Goal: Task Accomplishment & Management: Complete application form

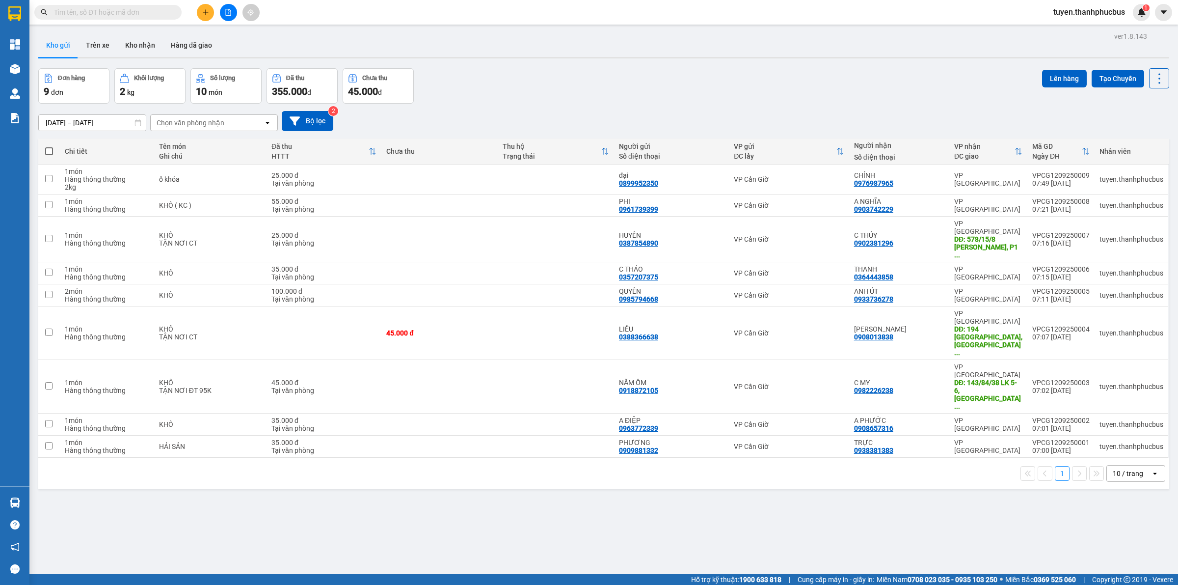
click at [474, 457] on div "1 10 / trang open" at bounding box center [603, 472] width 1131 height 31
click at [460, 413] on td at bounding box center [439, 424] width 116 height 22
checkbox input "true"
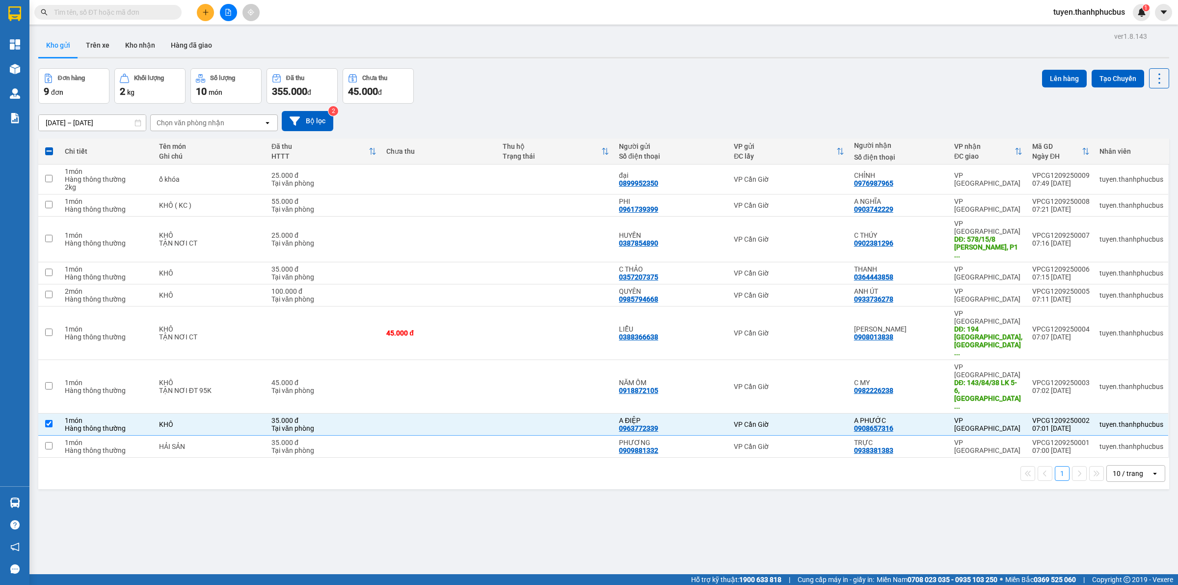
click at [462, 457] on div "1 10 / trang open" at bounding box center [603, 472] width 1131 height 31
click at [454, 435] on td at bounding box center [439, 446] width 116 height 22
checkbox input "true"
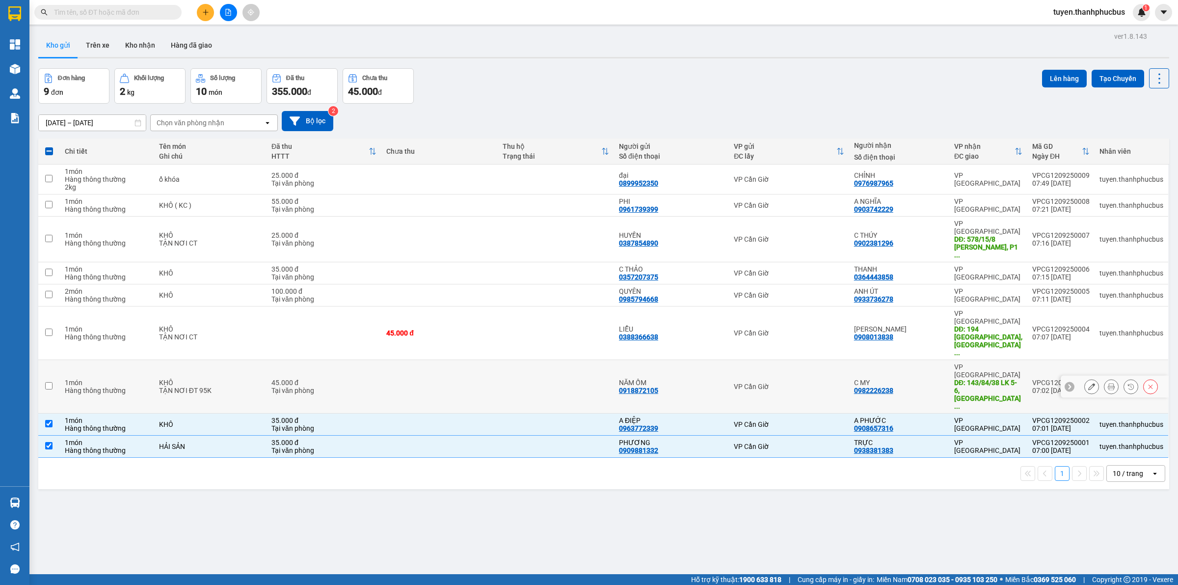
click at [467, 360] on td at bounding box center [439, 386] width 116 height 53
checkbox input "true"
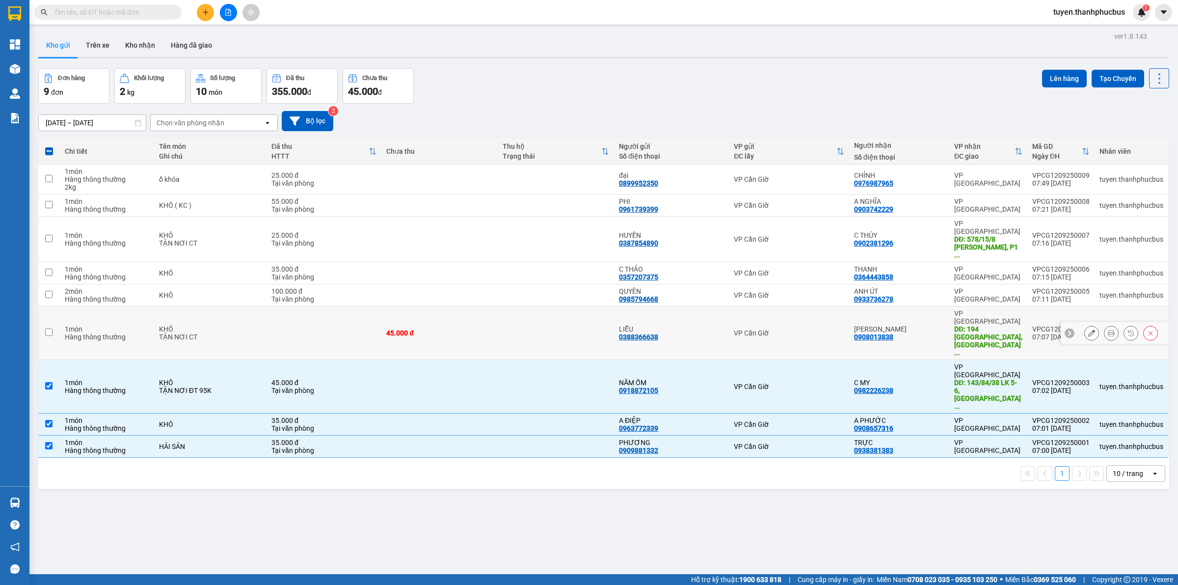
drag, startPoint x: 463, startPoint y: 313, endPoint x: 463, endPoint y: 300, distance: 12.8
click at [463, 312] on td "45.000 đ" at bounding box center [439, 332] width 116 height 53
checkbox input "true"
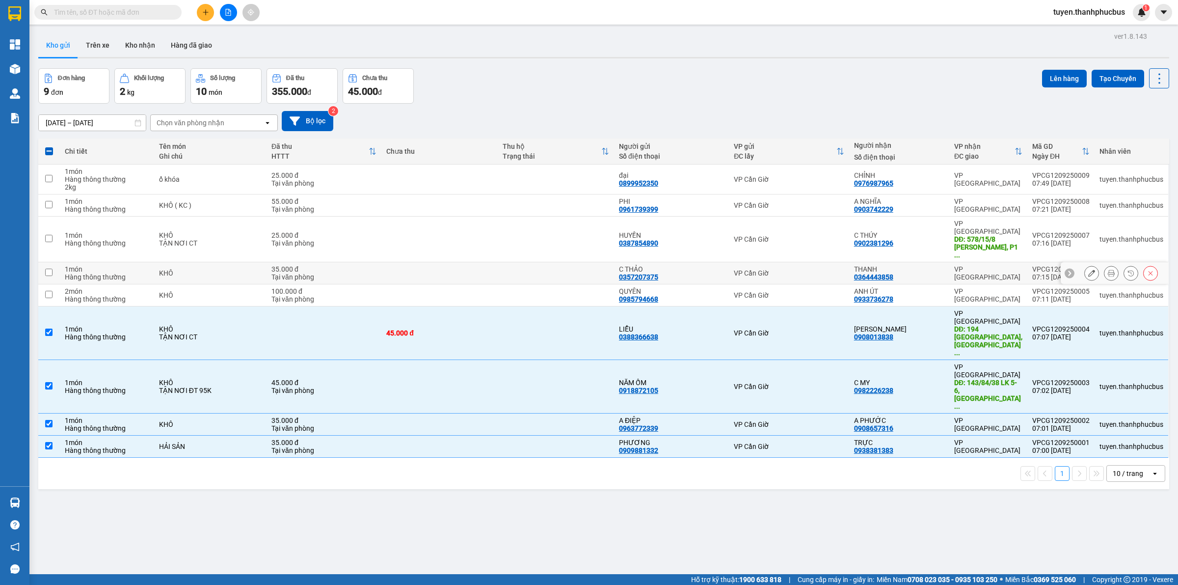
click at [481, 263] on td at bounding box center [439, 273] width 116 height 22
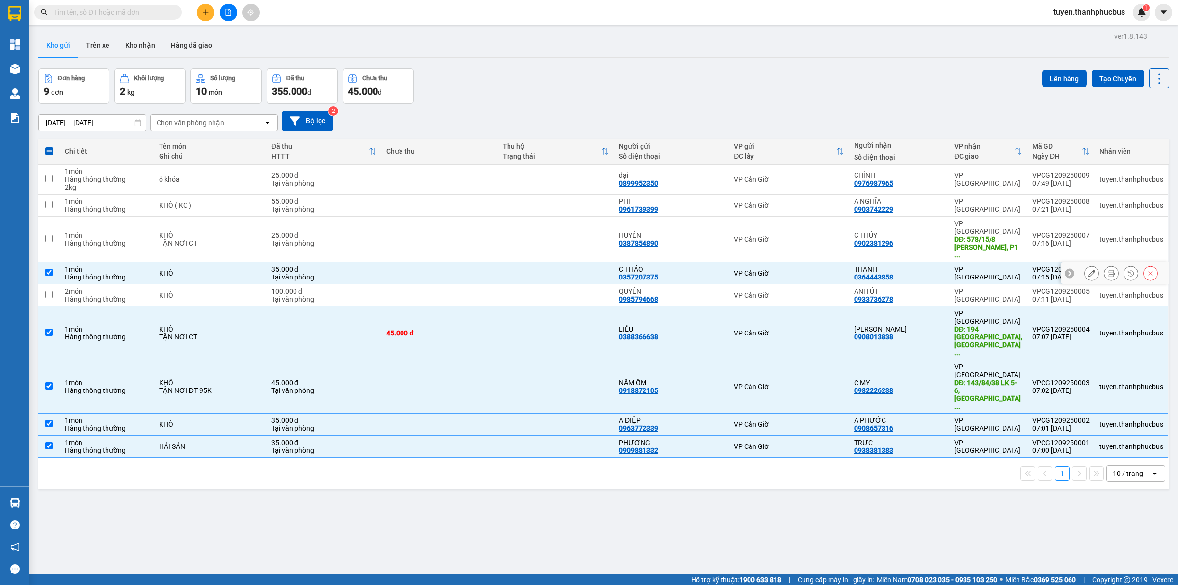
click at [484, 262] on td at bounding box center [439, 273] width 116 height 22
checkbox input "false"
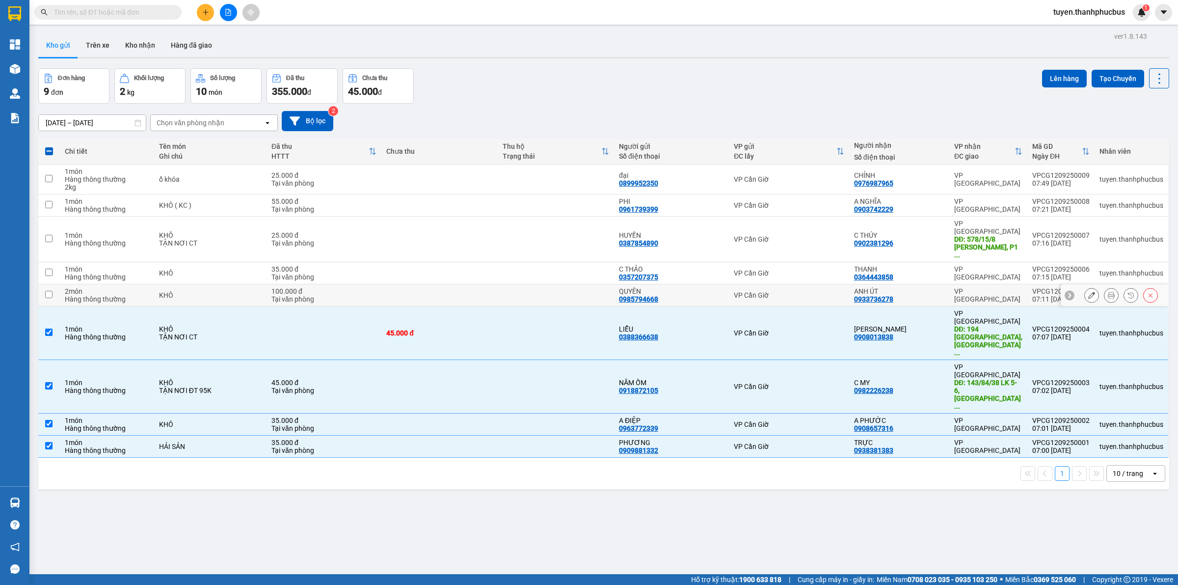
click at [486, 285] on td at bounding box center [439, 295] width 116 height 22
checkbox input "true"
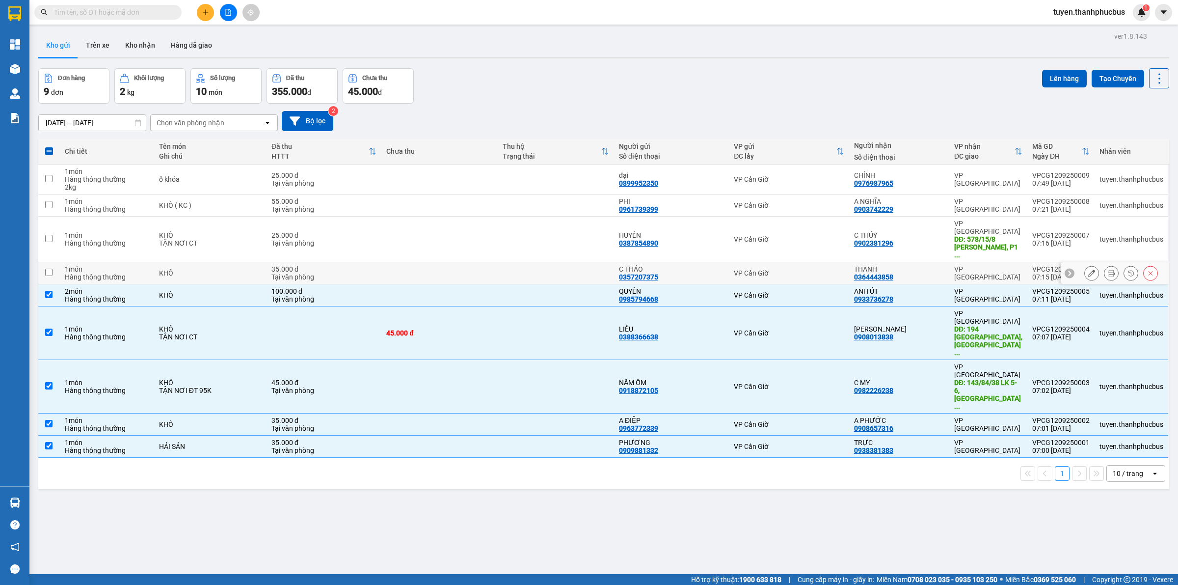
click at [481, 262] on td at bounding box center [439, 273] width 116 height 22
checkbox input "true"
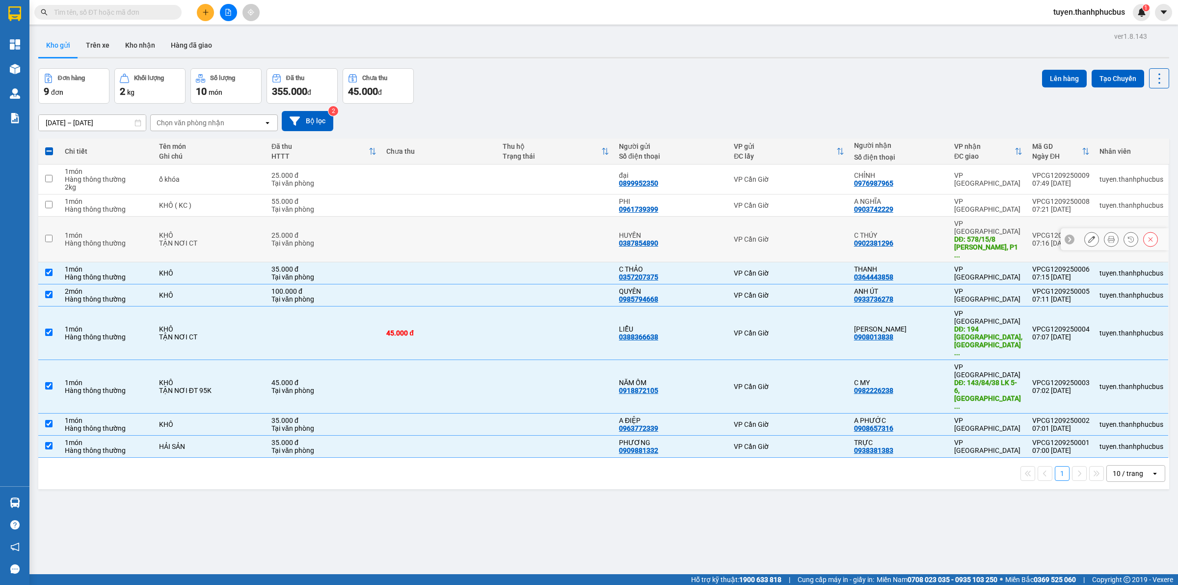
click at [480, 240] on td at bounding box center [439, 239] width 116 height 46
checkbox input "true"
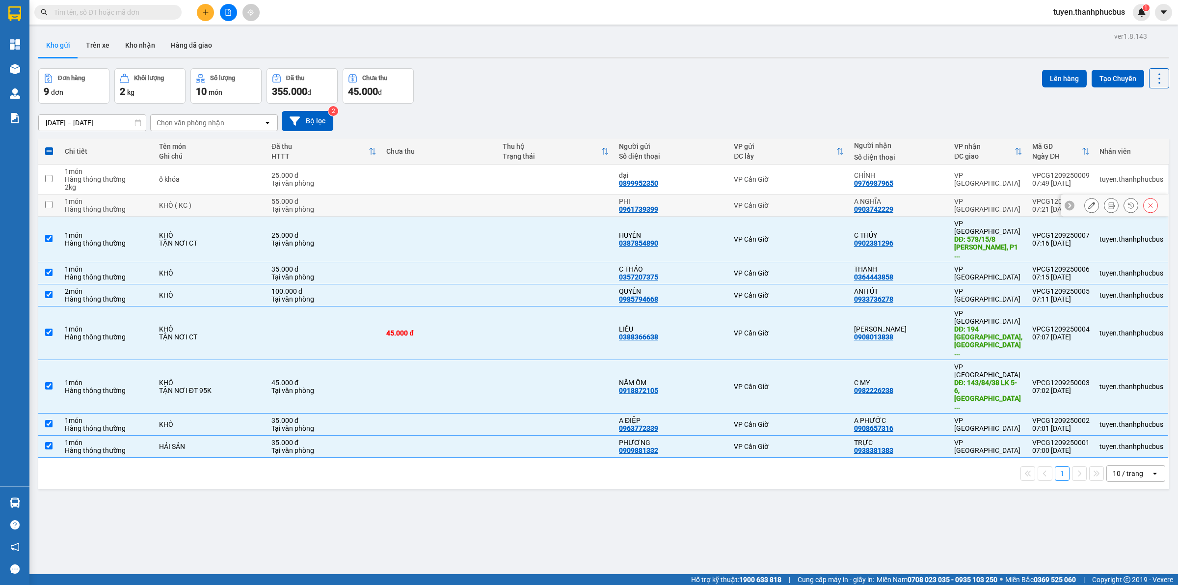
click at [467, 199] on td at bounding box center [439, 205] width 116 height 22
checkbox input "true"
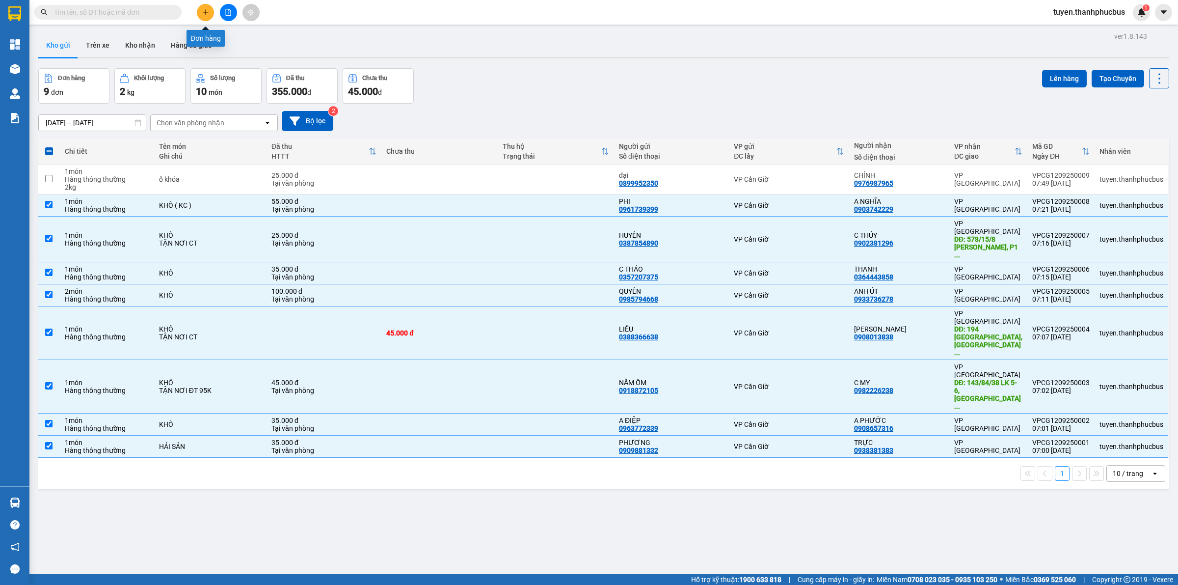
click at [205, 10] on icon "plus" at bounding box center [205, 11] width 0 height 5
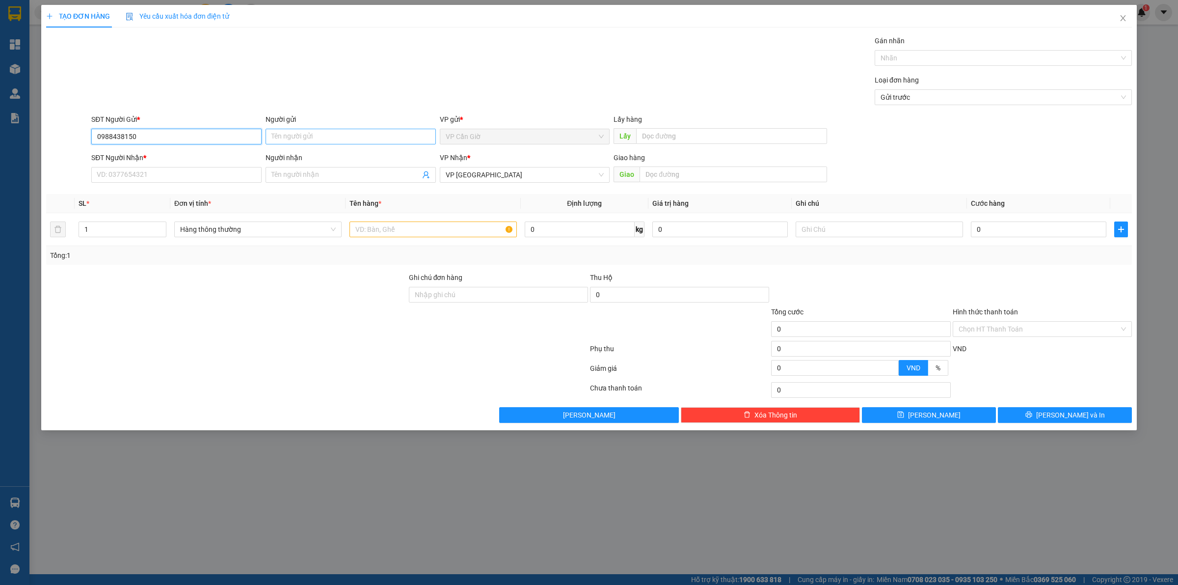
type input "0988438150"
click at [359, 136] on input "Người gửi" at bounding box center [351, 137] width 170 height 16
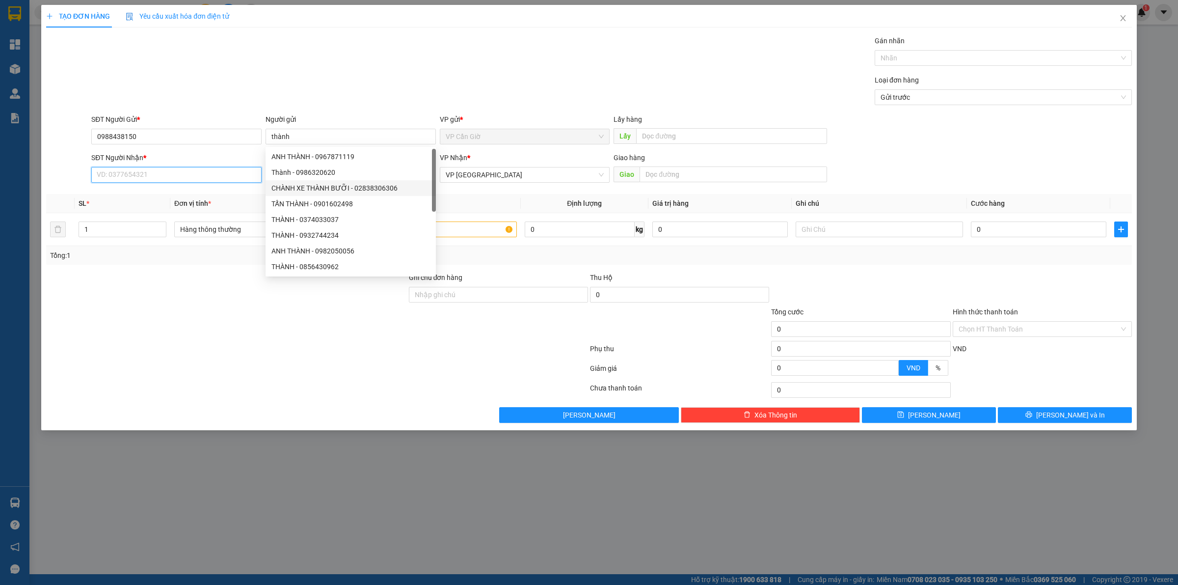
click at [210, 172] on input "SĐT Người Nhận *" at bounding box center [176, 175] width 170 height 16
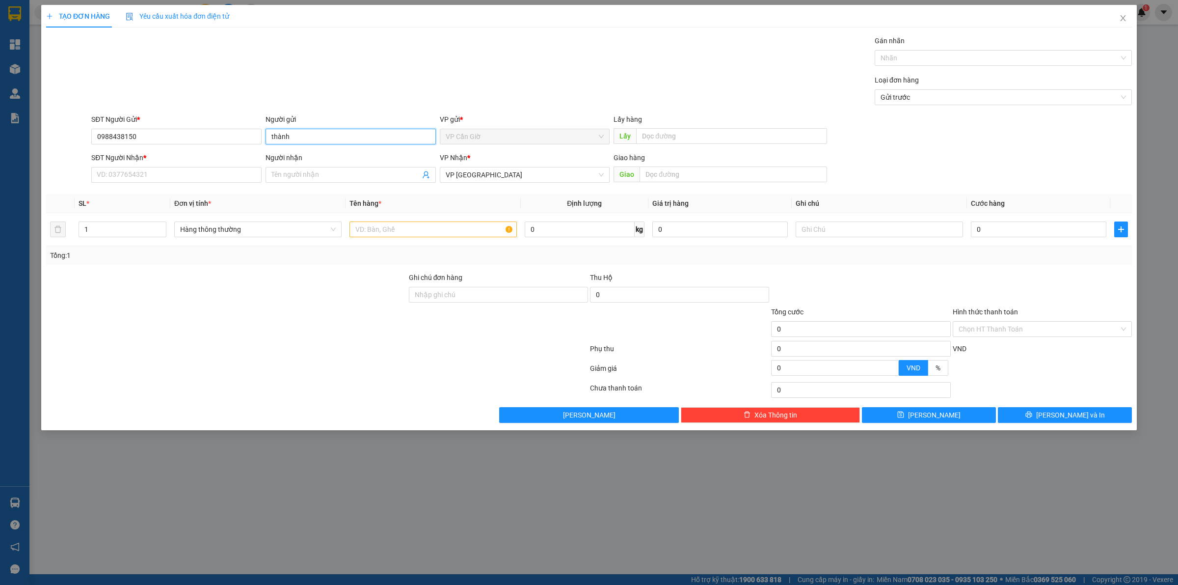
click at [316, 133] on input "thành" at bounding box center [351, 137] width 170 height 16
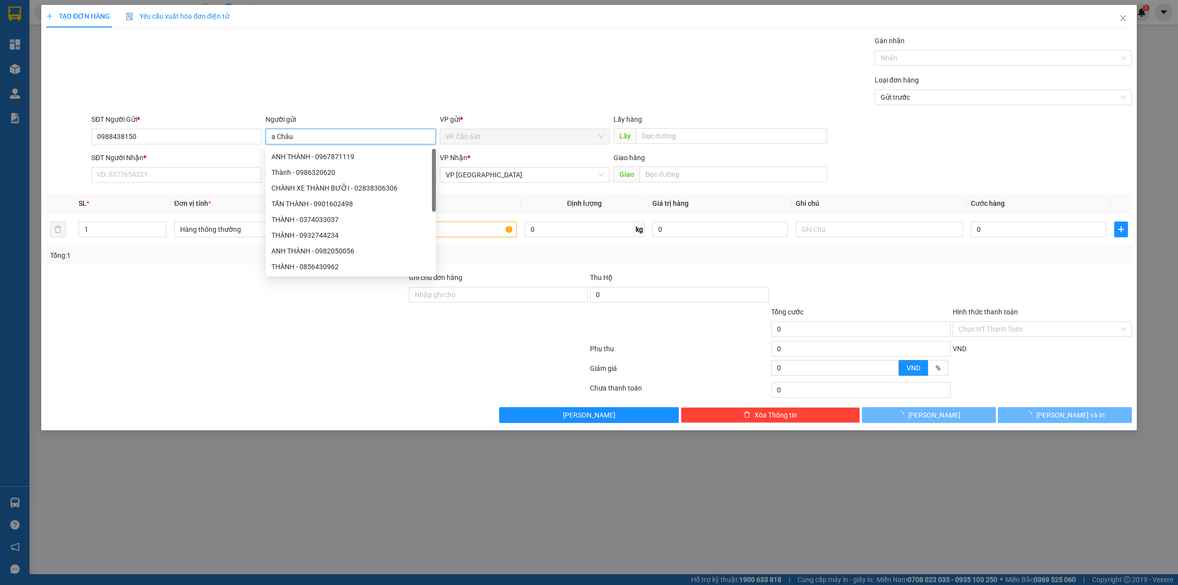
type input "a Châu"
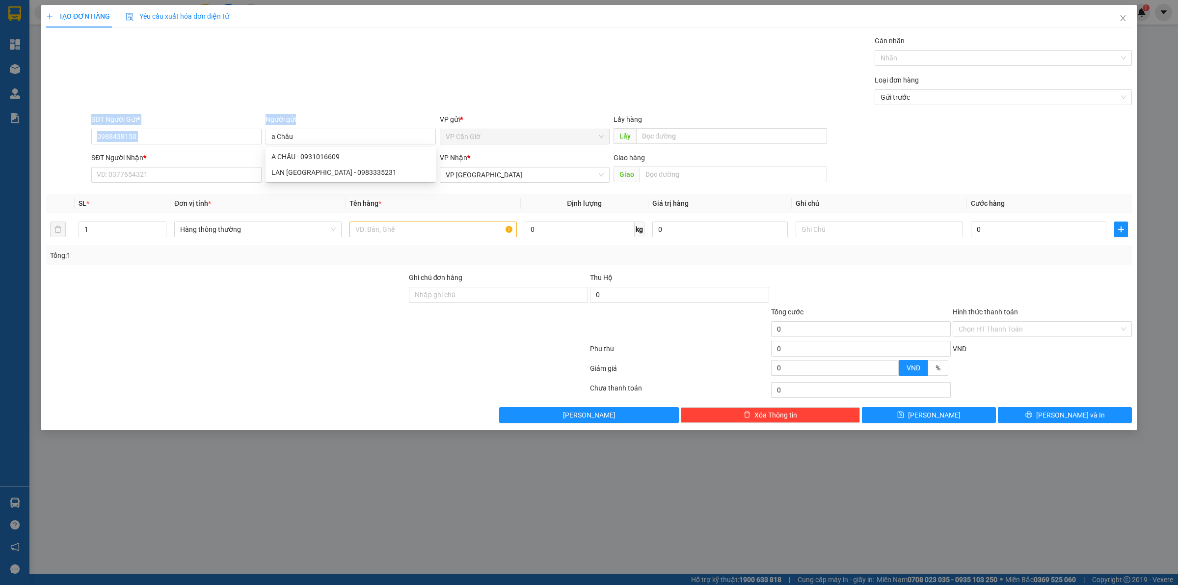
click at [368, 105] on div "Transit Pickup Surcharge Ids Transit Deliver Surcharge Ids Transit Deliver Surc…" at bounding box center [589, 228] width 1086 height 387
click at [310, 190] on div "Transit Pickup Surcharge Ids Transit Deliver Surcharge Ids Transit Deliver Surc…" at bounding box center [589, 228] width 1086 height 387
click at [312, 181] on span at bounding box center [351, 175] width 170 height 16
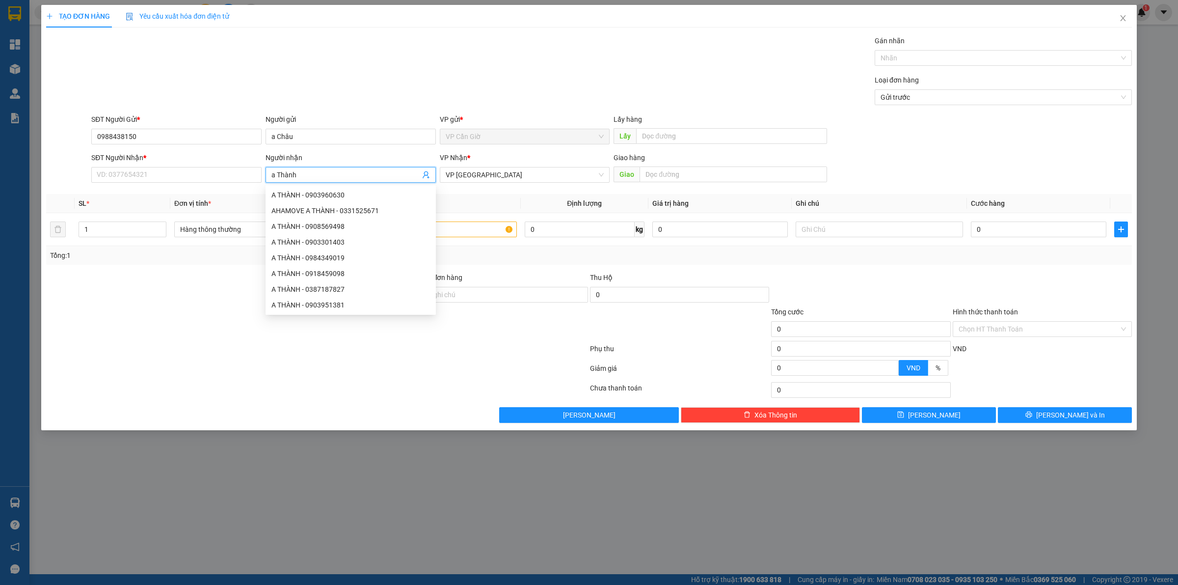
type input "a Thành"
click at [196, 185] on div "SĐT Người Nhận * VD: 0377654321" at bounding box center [176, 169] width 170 height 34
click at [174, 167] on input "SĐT Người Nhận *" at bounding box center [176, 175] width 170 height 16
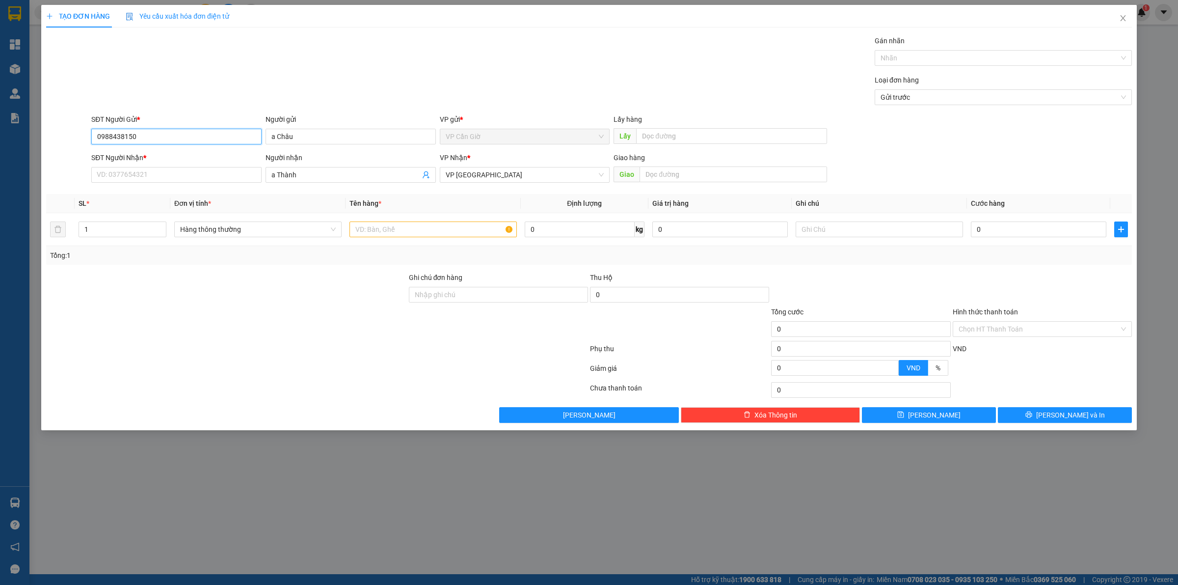
click at [146, 132] on input "0988438150" at bounding box center [176, 137] width 170 height 16
click at [140, 175] on input "SĐT Người Nhận *" at bounding box center [176, 175] width 170 height 16
paste input "0988438150"
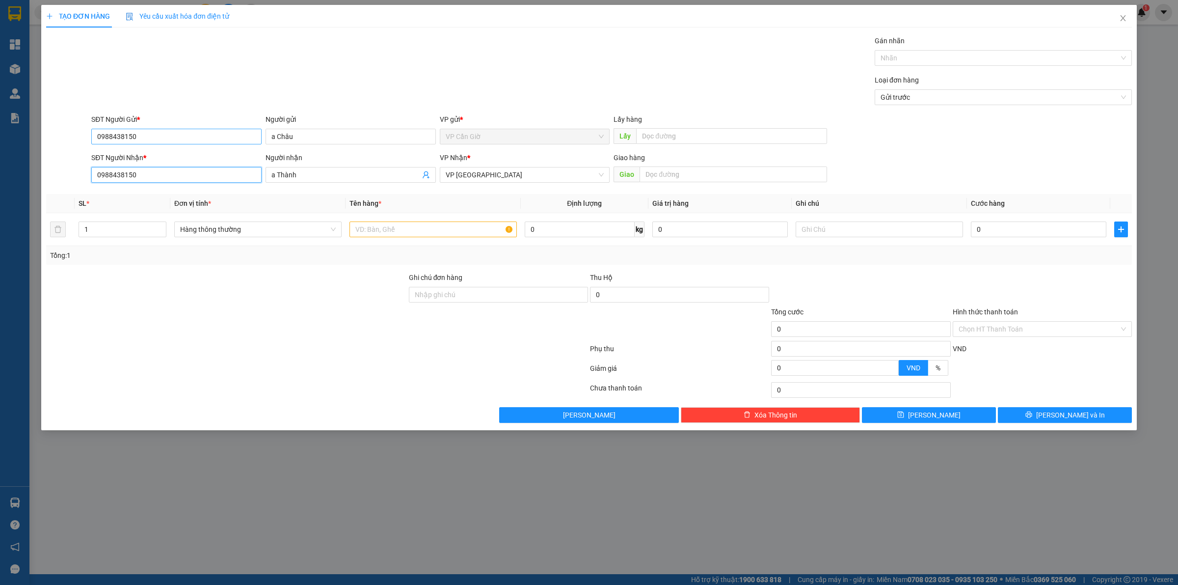
type input "0988438150"
click at [150, 133] on input "0988438150" at bounding box center [176, 137] width 170 height 16
type input "0906965441"
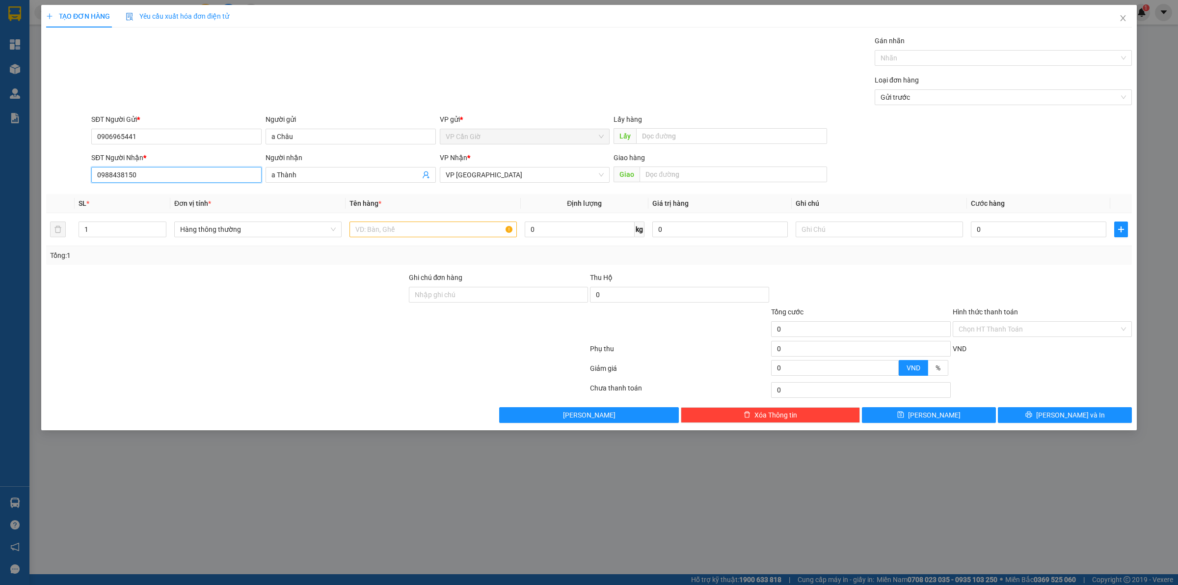
click at [158, 183] on input "0988438150" at bounding box center [176, 175] width 170 height 16
drag, startPoint x: 108, startPoint y: 175, endPoint x: 104, endPoint y: 145, distance: 30.3
click at [104, 145] on form "SĐT Người Gửi * 0906965441 Người gửi a Châu VP gửi * VP Cần Giờ Lấy hàng Lấy SĐ…" at bounding box center [589, 150] width 1086 height 73
drag, startPoint x: 116, startPoint y: 170, endPoint x: 119, endPoint y: 175, distance: 6.0
click at [119, 175] on input "0988438150" at bounding box center [176, 175] width 170 height 16
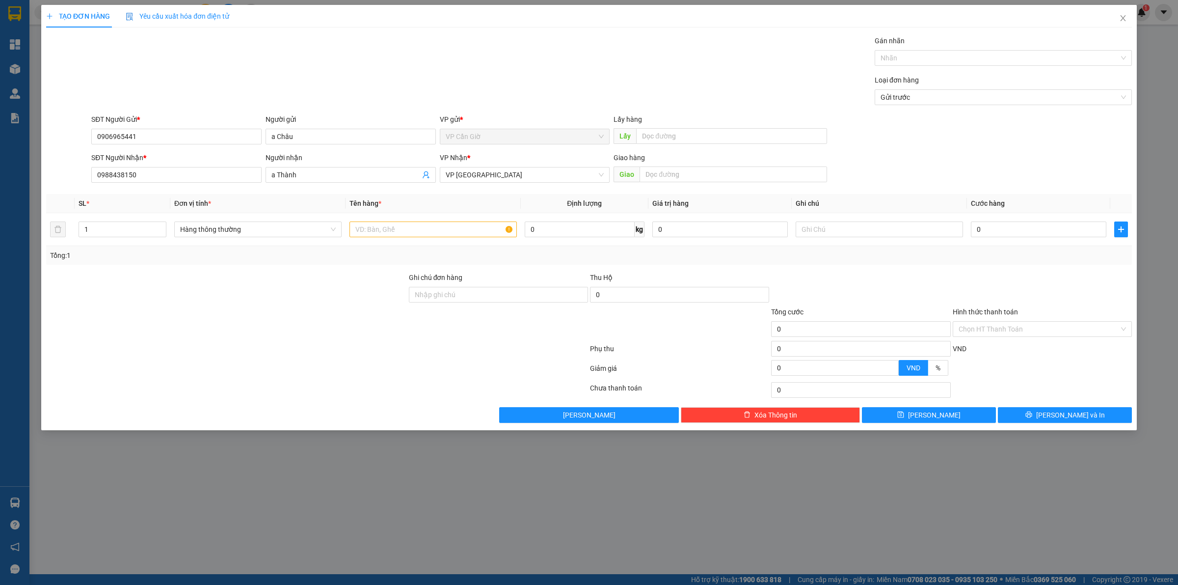
click at [87, 175] on div at bounding box center [67, 169] width 45 height 34
click at [98, 173] on input "0988438150" at bounding box center [176, 175] width 170 height 16
click at [104, 173] on input "0988438150" at bounding box center [176, 175] width 170 height 16
click at [114, 173] on input "0988438150" at bounding box center [176, 175] width 170 height 16
click at [120, 173] on input "0988438150" at bounding box center [176, 175] width 170 height 16
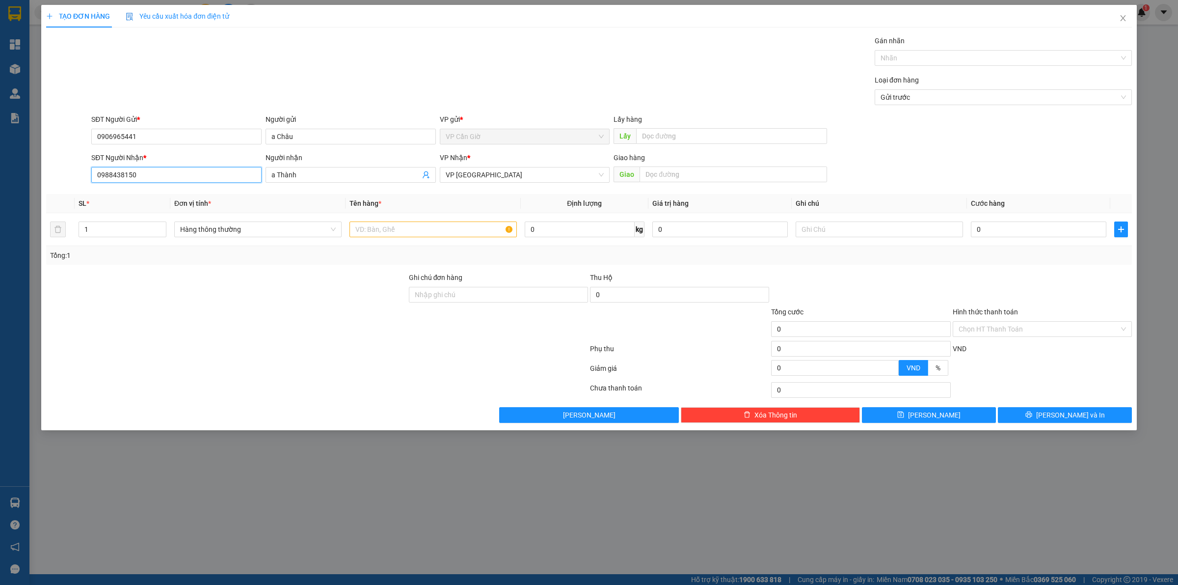
click at [126, 173] on input "0988438150" at bounding box center [176, 175] width 170 height 16
click at [161, 173] on input "0988438150" at bounding box center [176, 175] width 170 height 16
click at [387, 234] on input "text" at bounding box center [432, 229] width 167 height 16
type input "tôm"
click at [551, 234] on input "0" at bounding box center [580, 229] width 110 height 16
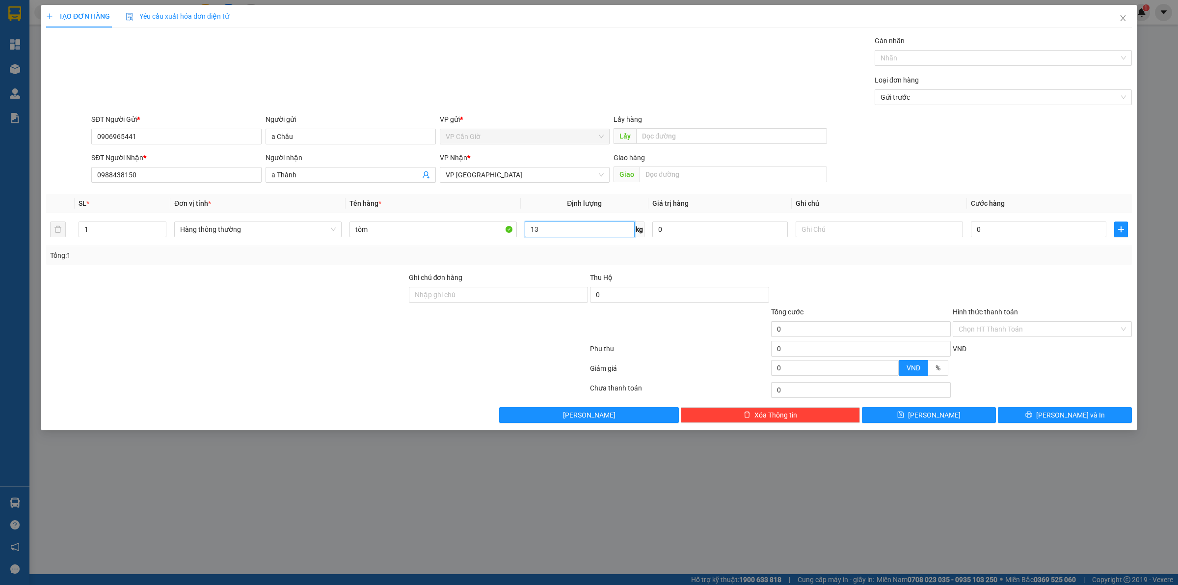
type input "13"
click at [671, 266] on div "Transit Pickup Surcharge Ids Transit Deliver Surcharge Ids Transit Deliver Surc…" at bounding box center [589, 228] width 1086 height 387
type input "45.000"
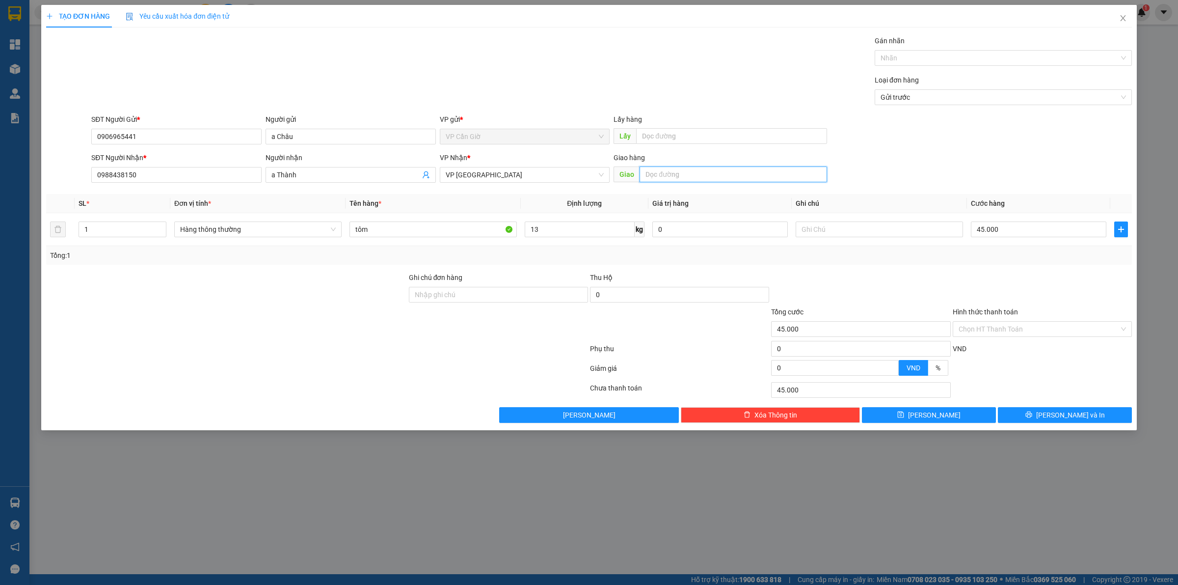
click at [674, 180] on input "text" at bounding box center [733, 174] width 187 height 16
click at [674, 180] on input "126 GH PHAN ĐĂNG LƯU,P ĐỨC NHUẬN HCM" at bounding box center [733, 174] width 187 height 16
type input "126 GH PHAN ĐĂNG LƯU,P ĐỨC NHUẬN HCM"
click at [823, 238] on div at bounding box center [879, 229] width 167 height 20
click at [824, 237] on input "text" at bounding box center [879, 229] width 167 height 16
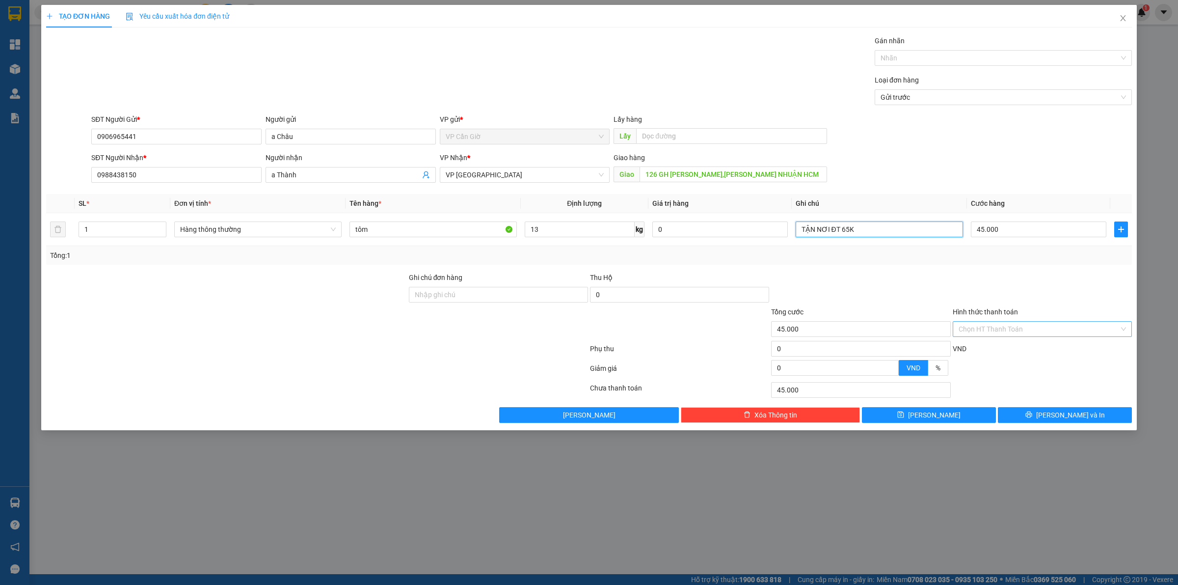
type input "TẬN NƠI ĐT 65K"
click at [961, 330] on input "Hình thức thanh toán" at bounding box center [1039, 328] width 160 height 15
click at [968, 347] on div "Tại văn phòng" at bounding box center [1042, 349] width 167 height 11
type input "0"
click at [1026, 414] on button "Lưu và In" at bounding box center [1065, 415] width 134 height 16
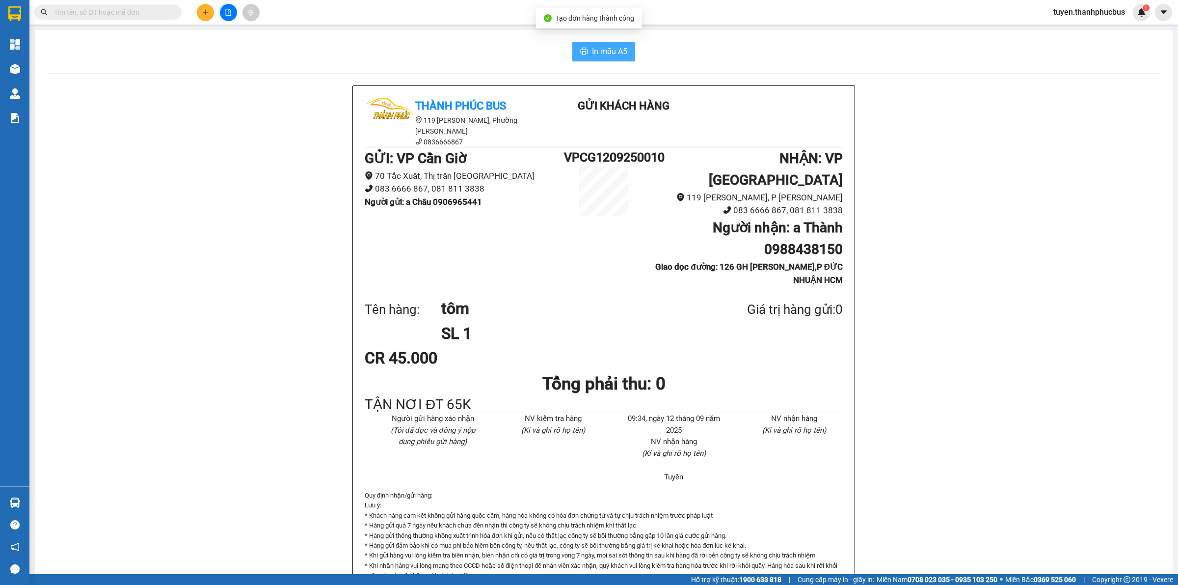
click at [593, 48] on span "In mẫu A5" at bounding box center [609, 51] width 35 height 12
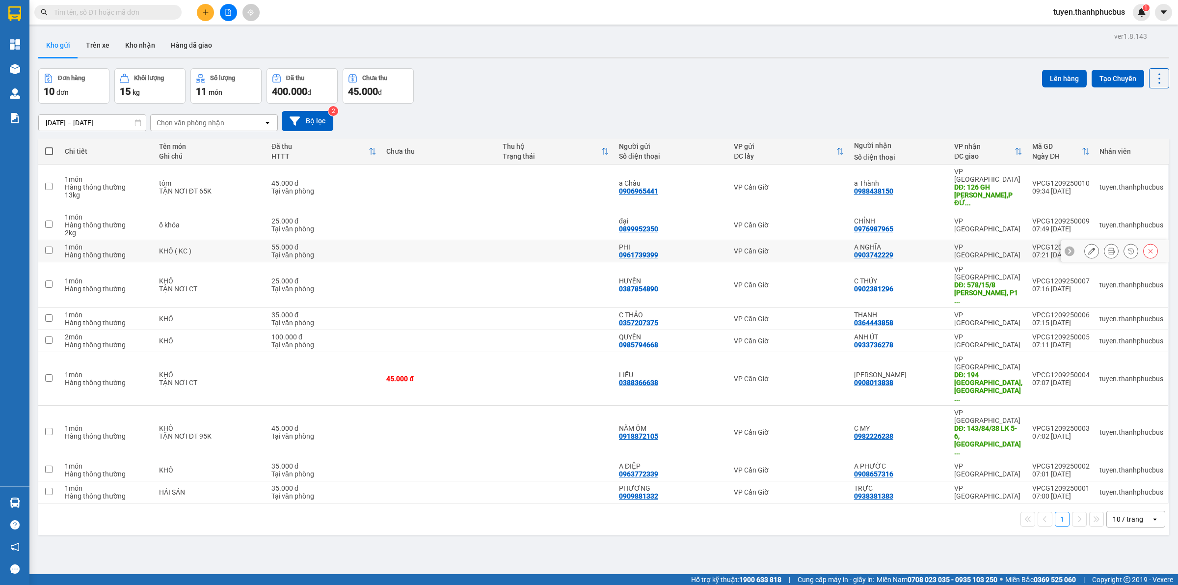
click at [559, 240] on td at bounding box center [556, 251] width 116 height 22
checkbox input "true"
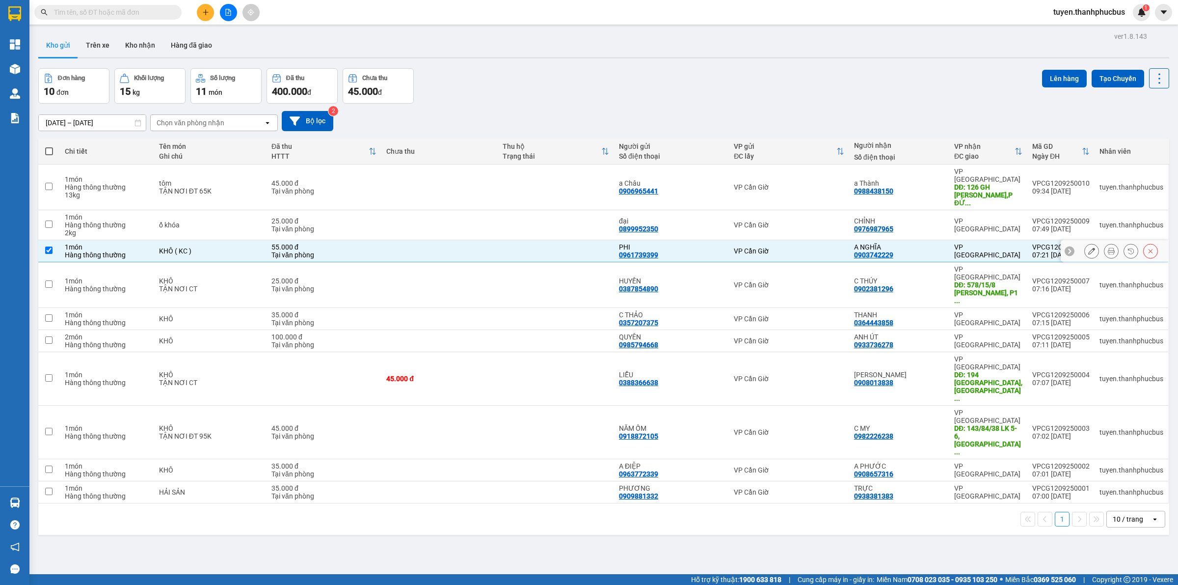
click at [545, 262] on td at bounding box center [556, 285] width 116 height 46
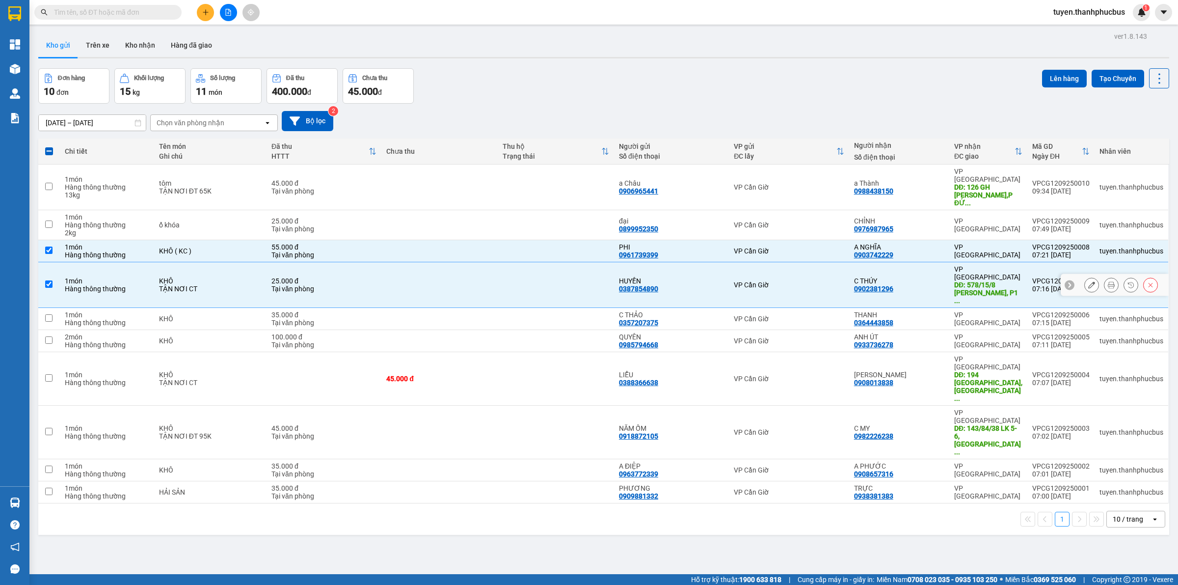
checkbox input "true"
click at [539, 308] on td at bounding box center [556, 319] width 116 height 22
checkbox input "true"
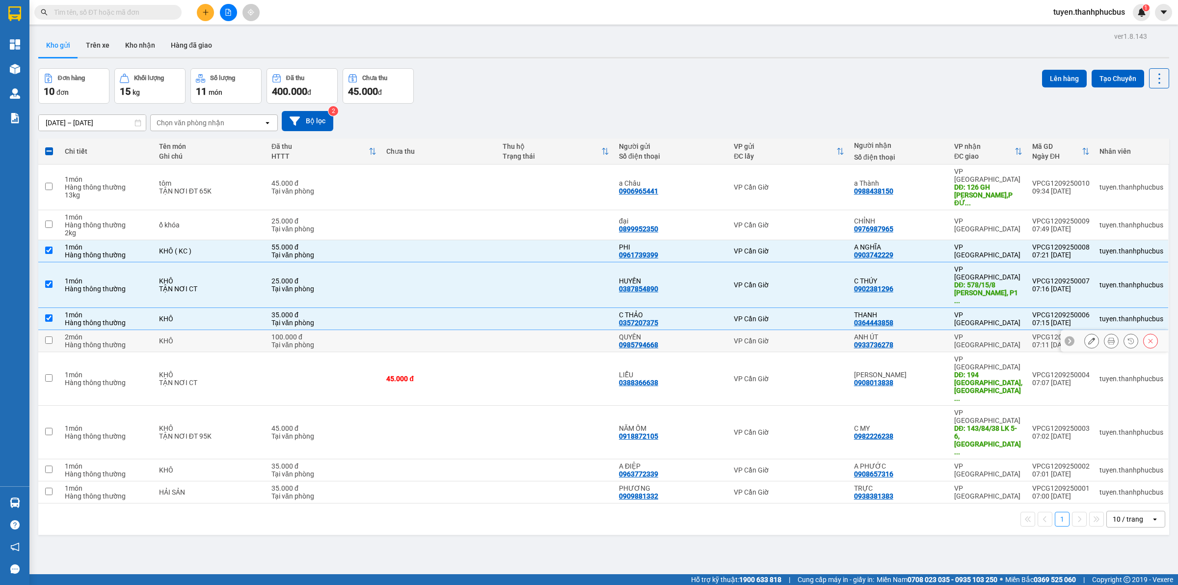
click at [534, 330] on td at bounding box center [556, 341] width 116 height 22
checkbox input "true"
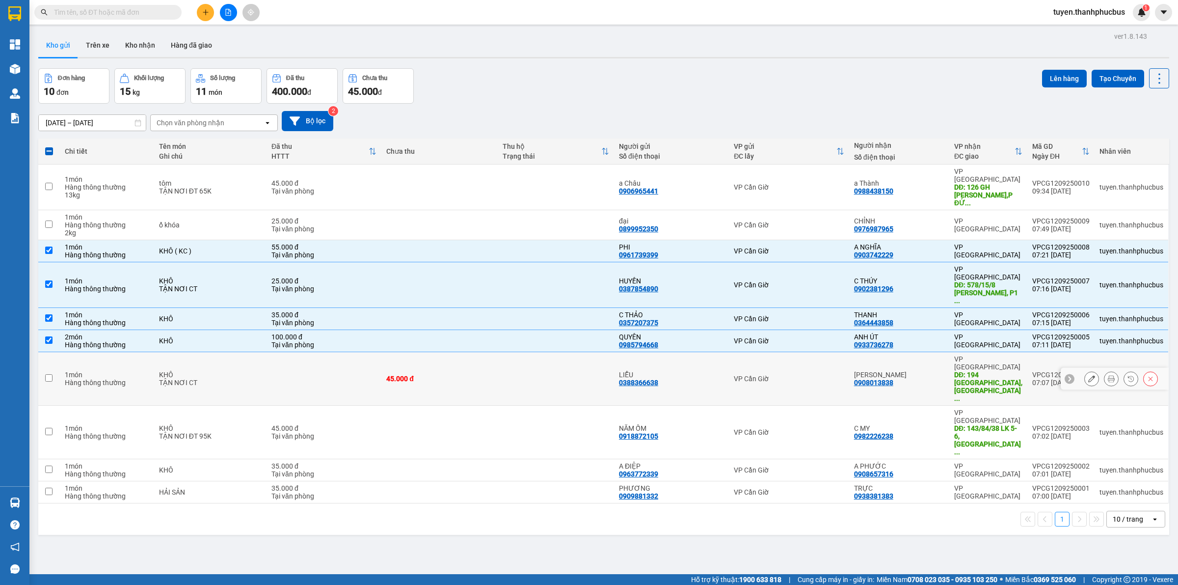
click at [528, 352] on td at bounding box center [556, 378] width 116 height 53
checkbox input "true"
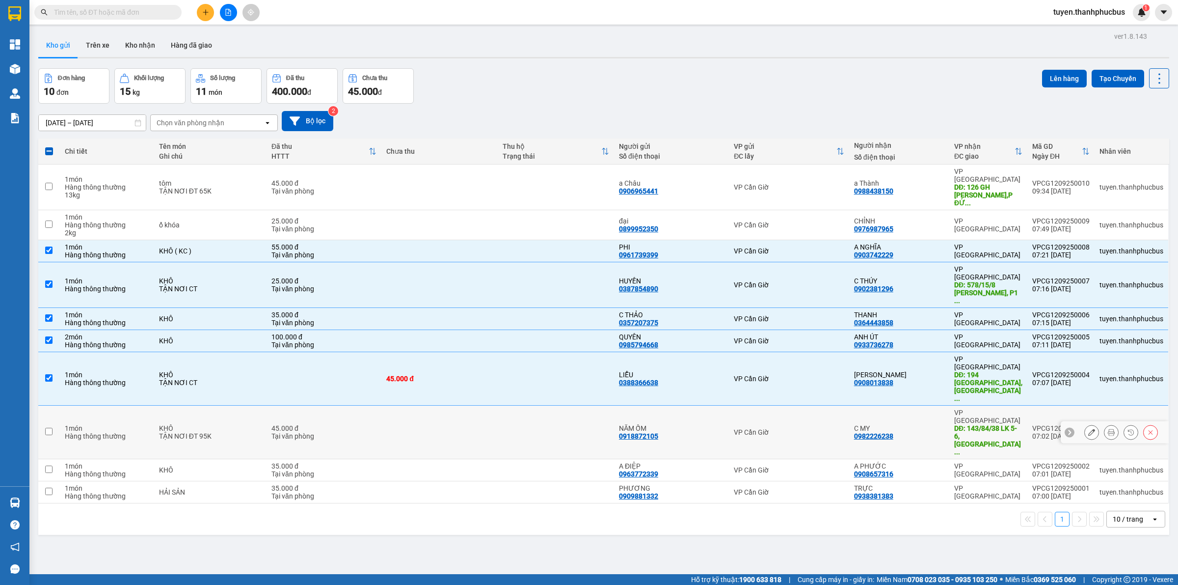
click at [494, 405] on td at bounding box center [439, 431] width 116 height 53
checkbox input "true"
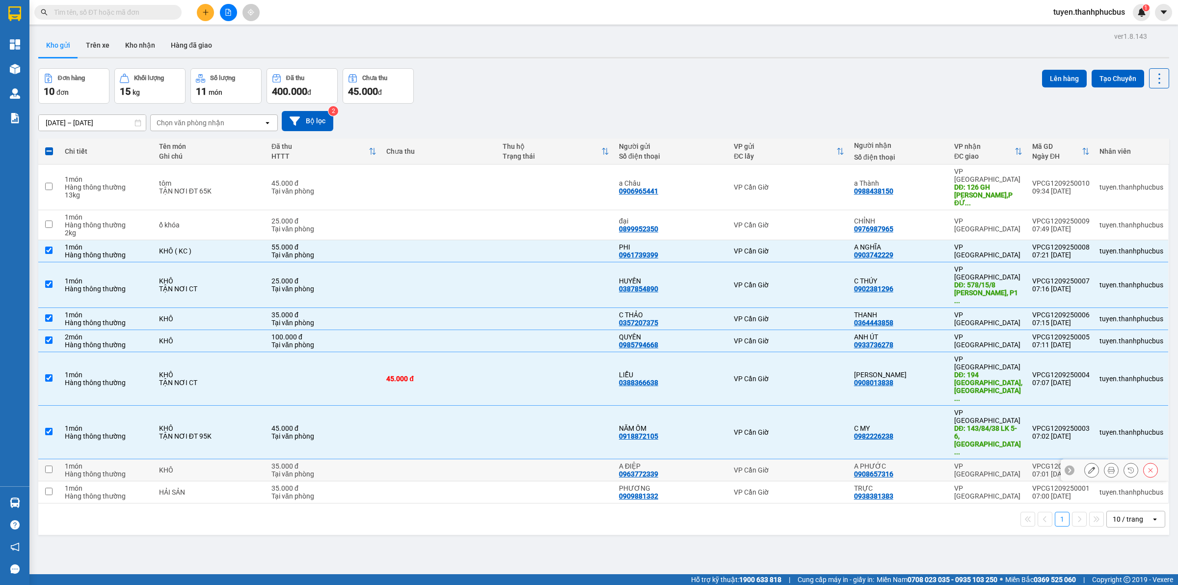
drag, startPoint x: 479, startPoint y: 389, endPoint x: 450, endPoint y: 432, distance: 52.1
click at [479, 459] on td at bounding box center [439, 470] width 116 height 22
checkbox input "true"
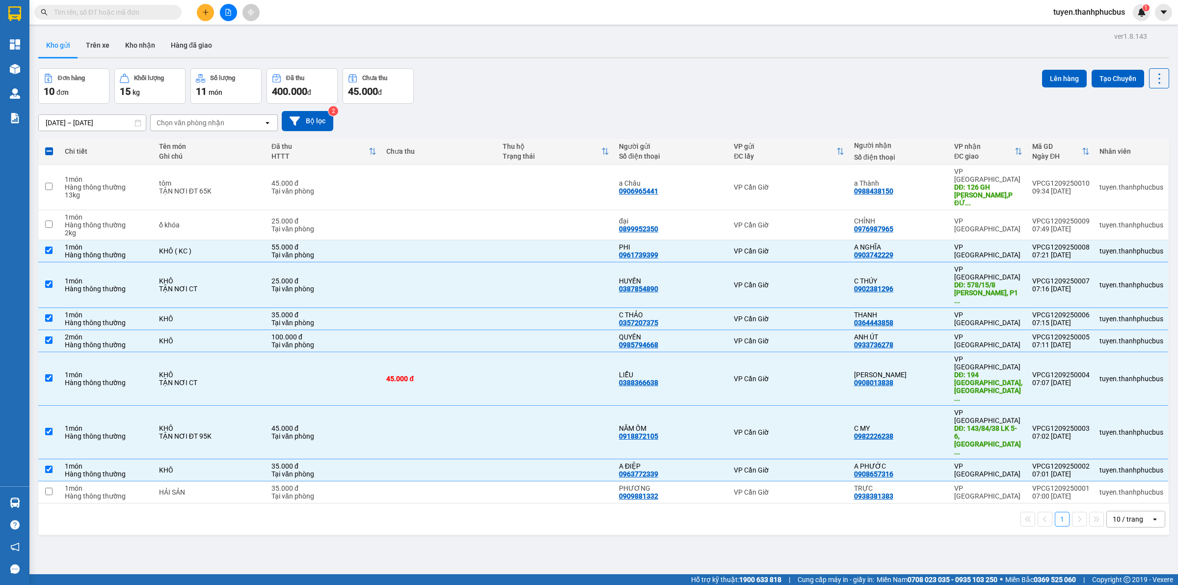
click at [452, 510] on div "1 10 / trang open" at bounding box center [603, 518] width 1123 height 17
click at [457, 481] on td at bounding box center [439, 492] width 116 height 22
checkbox input "true"
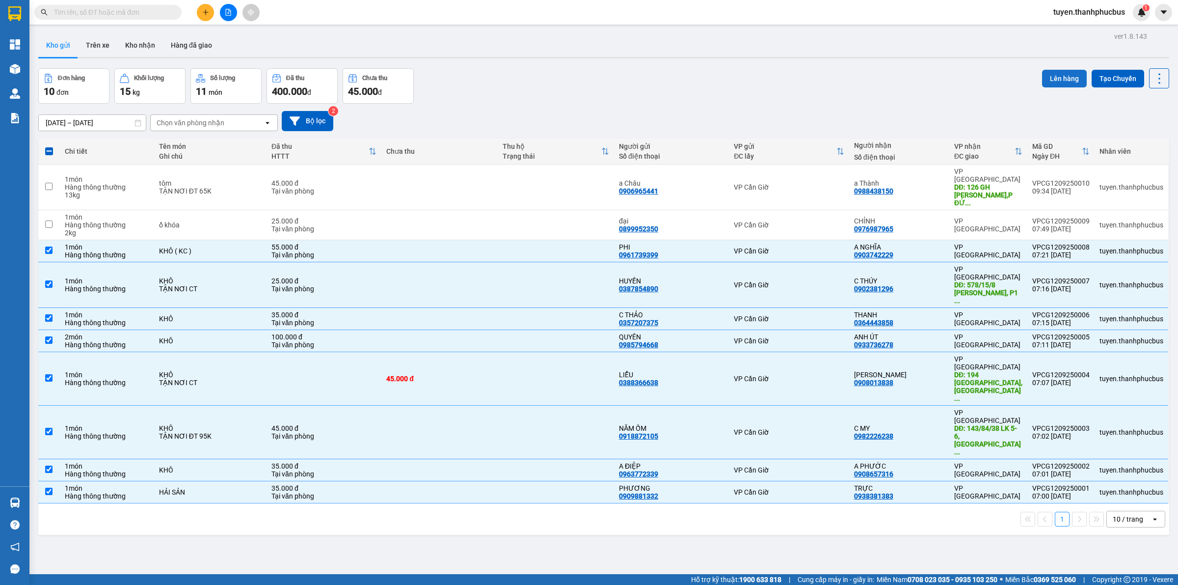
click at [1051, 77] on button "Lên hàng" at bounding box center [1064, 79] width 45 height 18
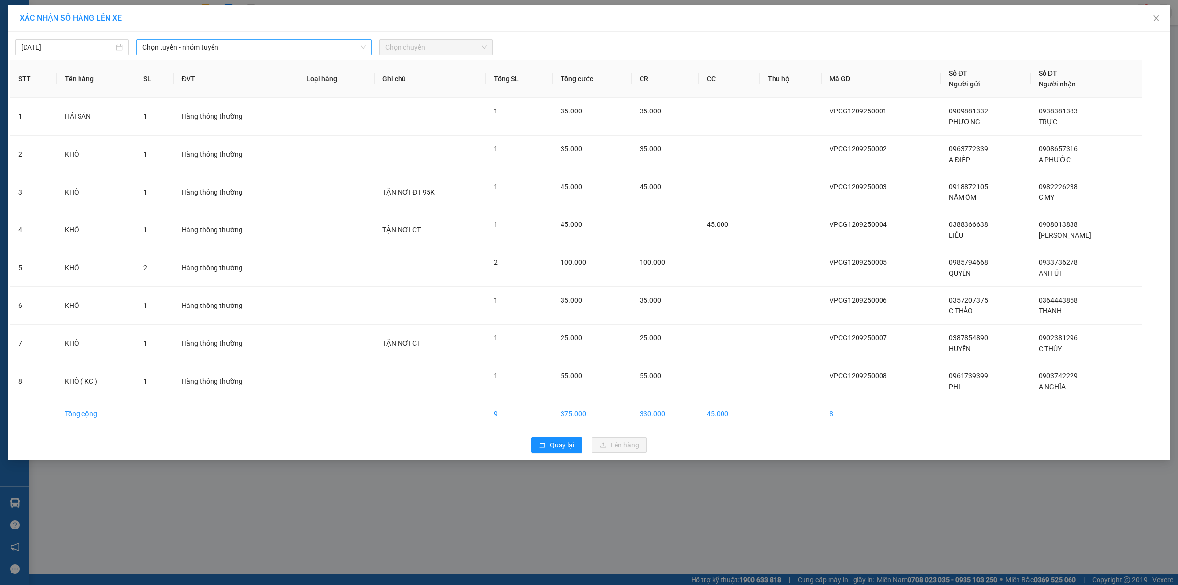
click at [288, 54] on input "search" at bounding box center [250, 47] width 216 height 15
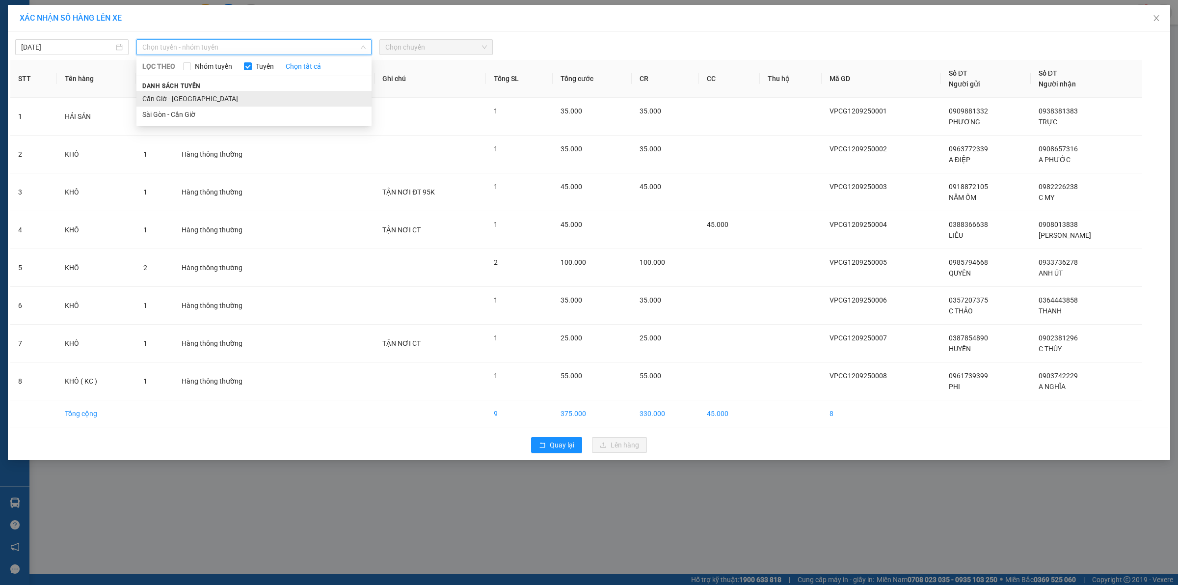
click at [228, 100] on li "Cần Giờ - Sài Gòn" at bounding box center [253, 99] width 235 height 16
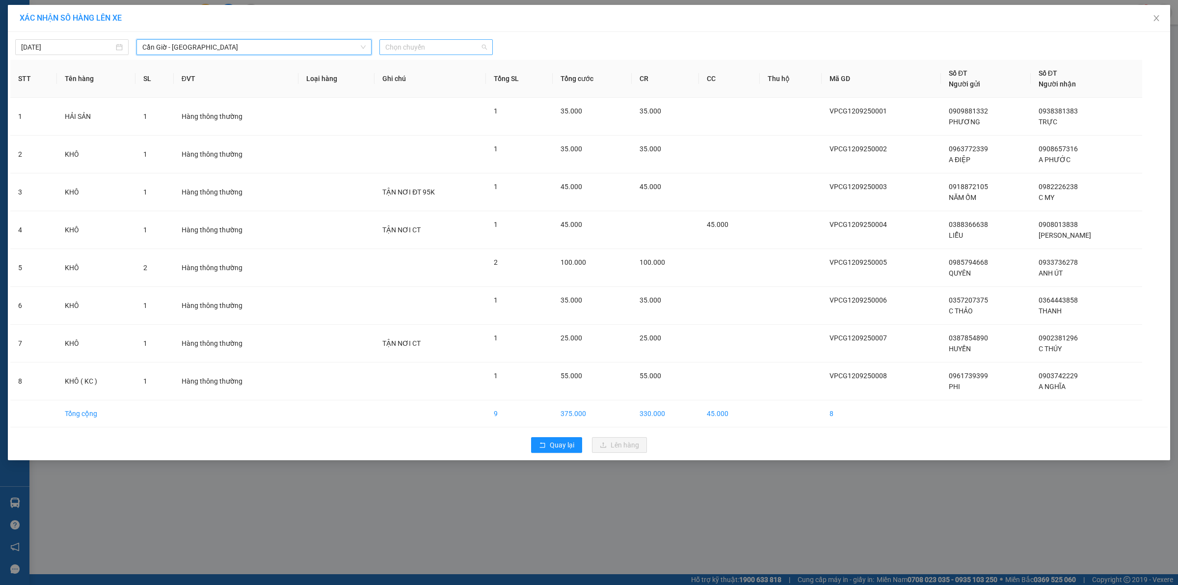
click at [395, 48] on span "Chọn chuyến" at bounding box center [436, 47] width 102 height 15
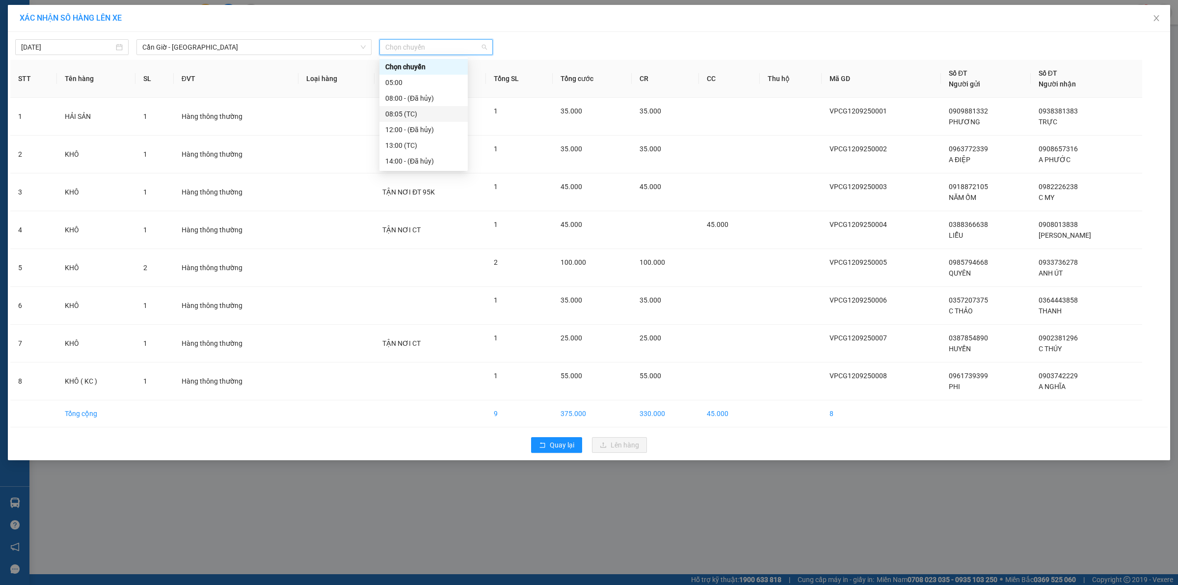
click at [424, 114] on div "08:05 (TC)" at bounding box center [423, 113] width 77 height 11
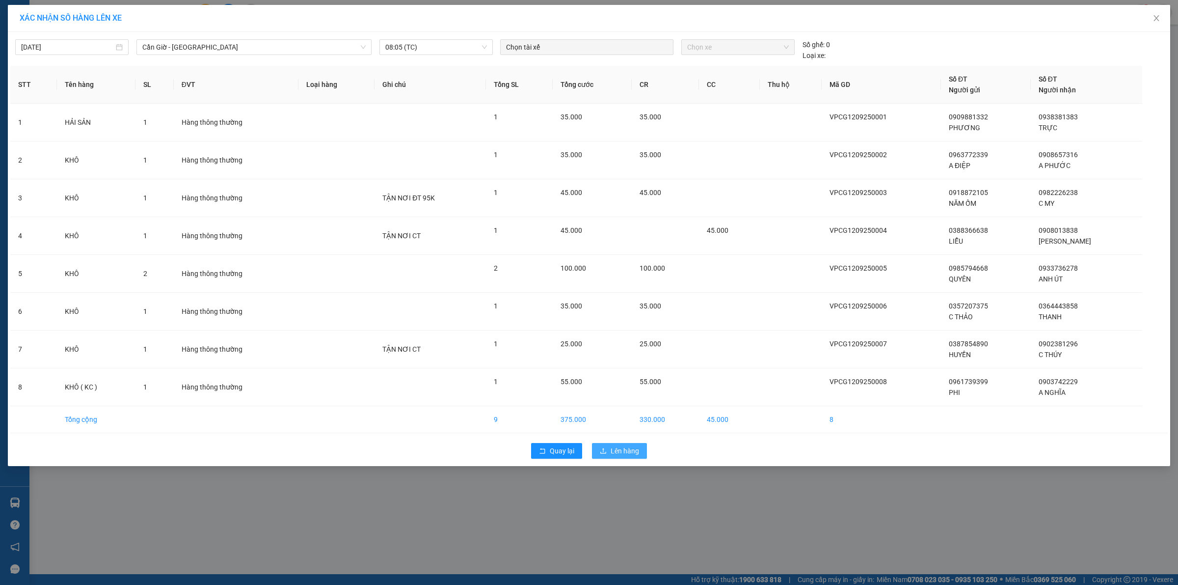
click at [634, 447] on span "Lên hàng" at bounding box center [625, 450] width 28 height 11
